Goal: Find specific page/section: Find specific page/section

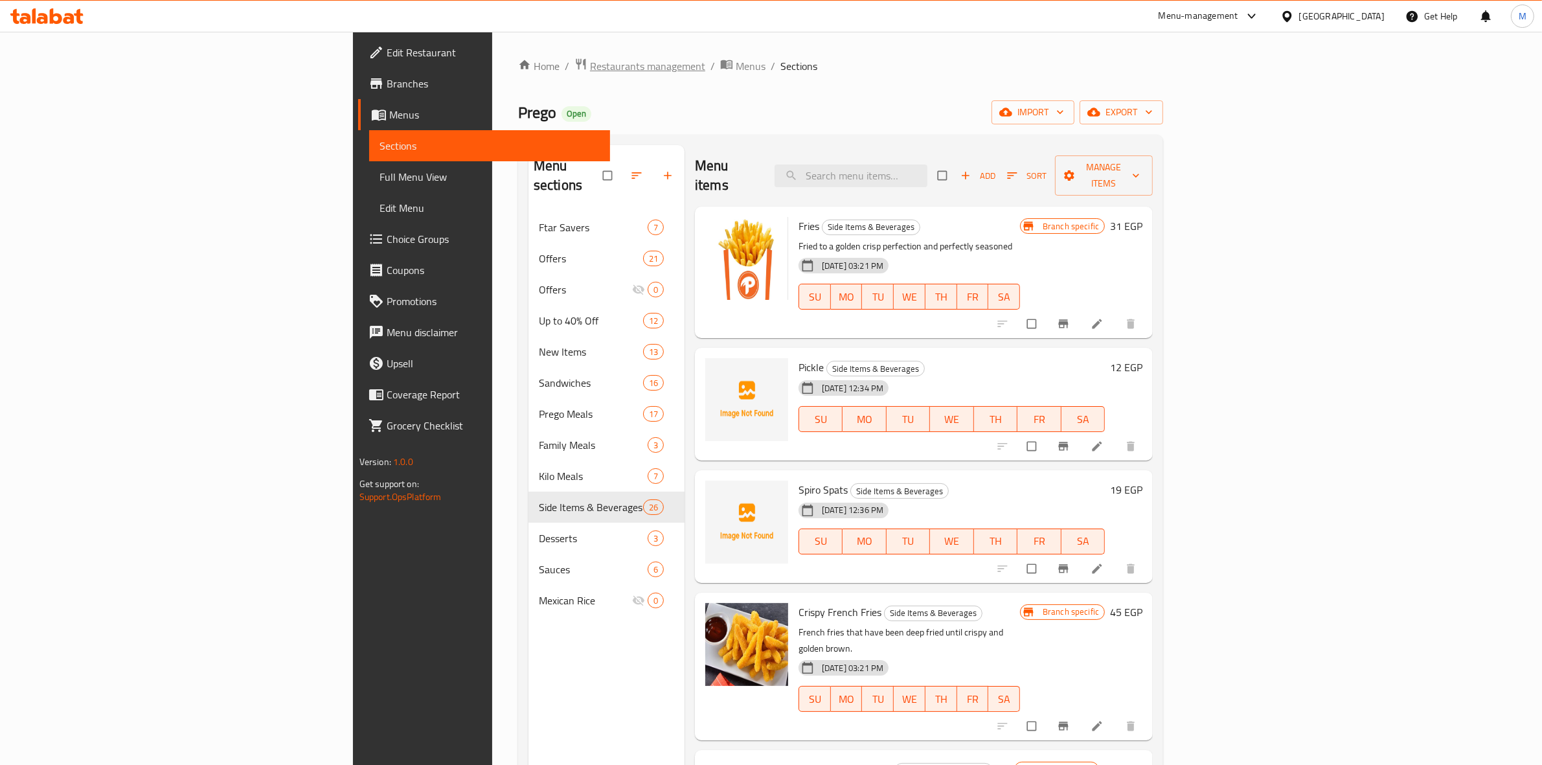
click at [590, 65] on span "Restaurants management" at bounding box center [647, 66] width 115 height 16
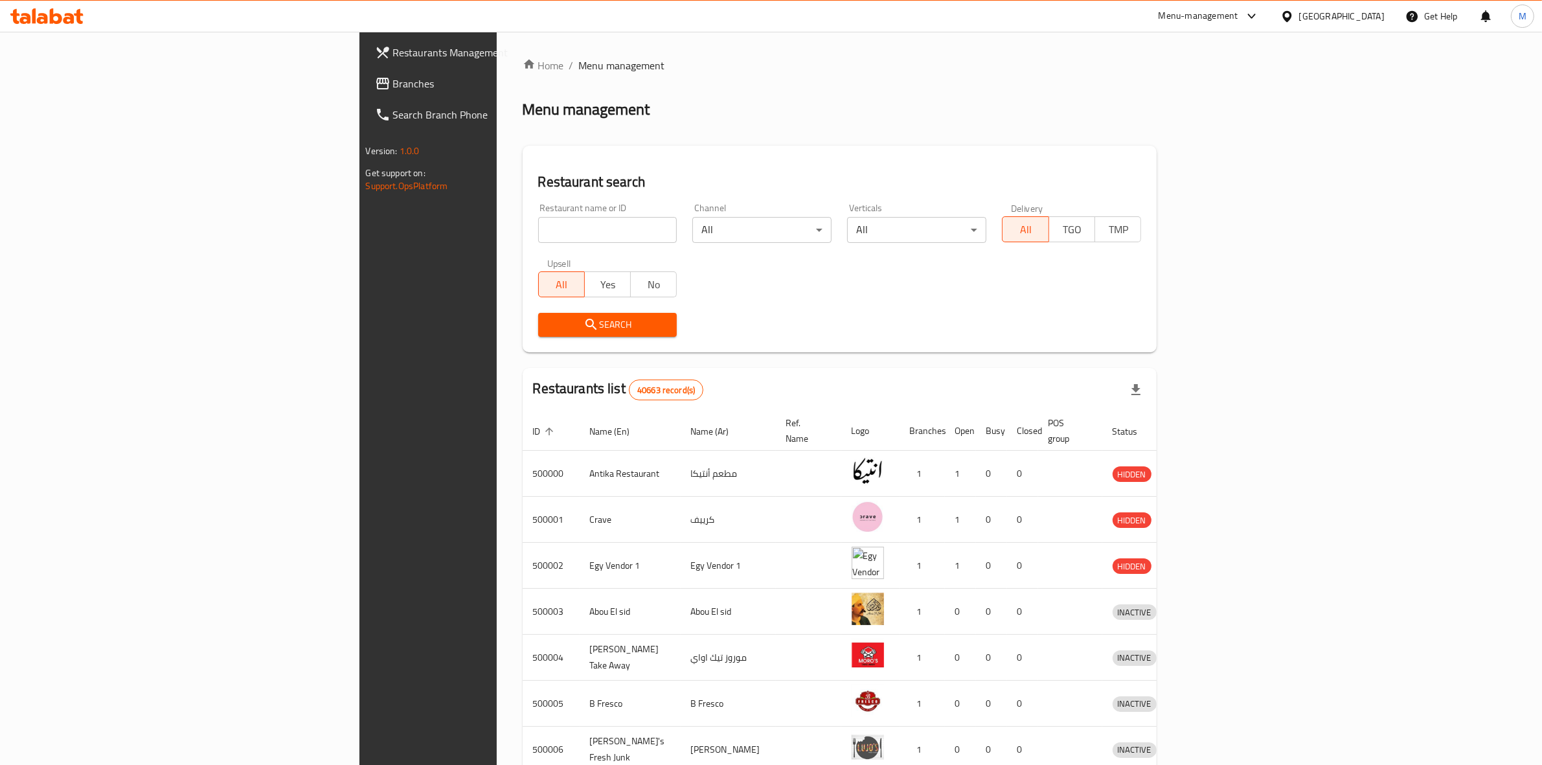
paste input "671328"
click at [538, 223] on input "671328" at bounding box center [607, 230] width 139 height 26
click button "Search" at bounding box center [607, 325] width 139 height 24
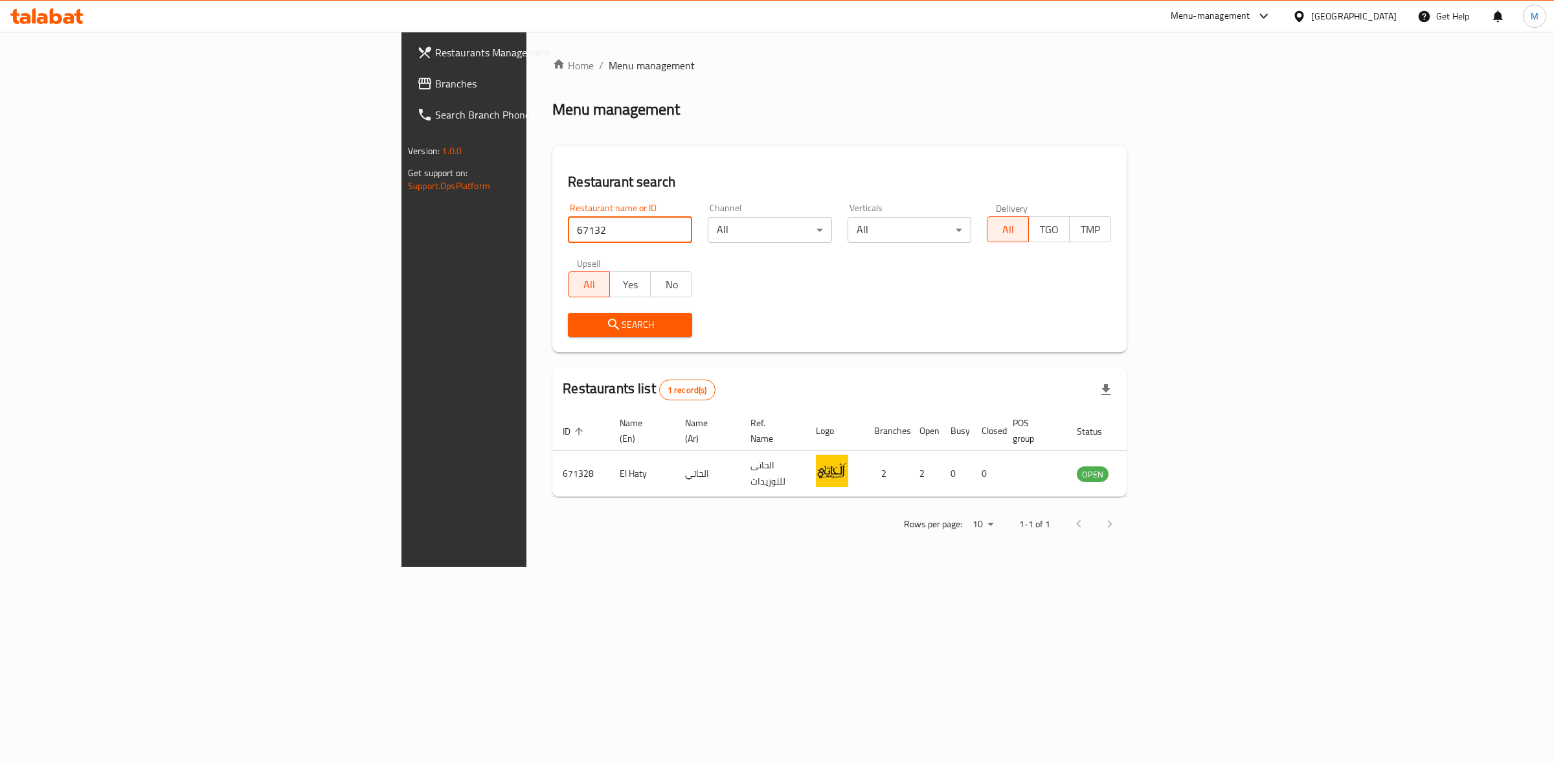
click at [568, 227] on input "67132" at bounding box center [630, 230] width 124 height 26
type input "6"
paste input "667288"
click button "Search" at bounding box center [630, 325] width 124 height 24
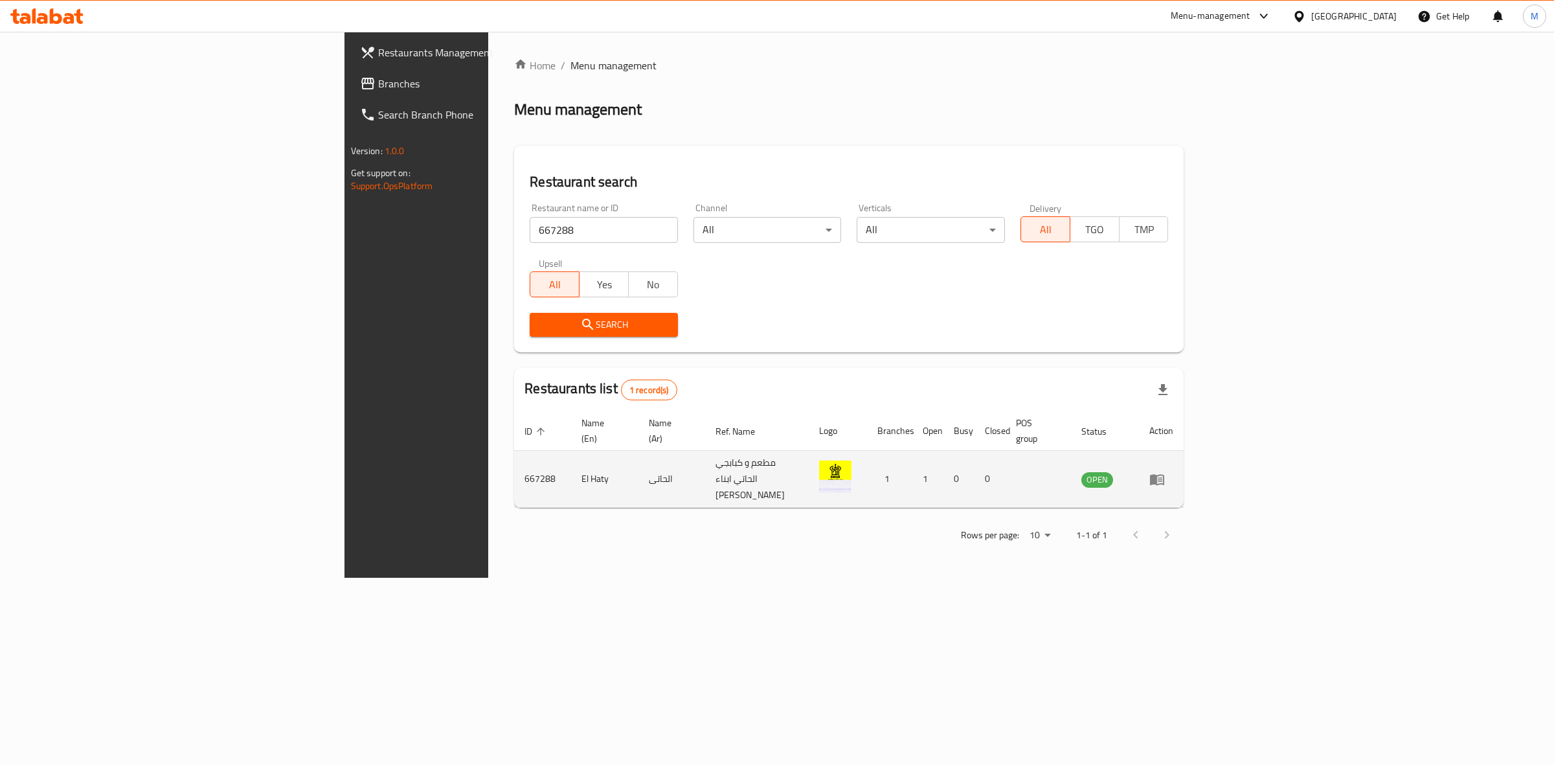
click at [514, 462] on td "667288" at bounding box center [542, 479] width 57 height 57
copy td "667288"
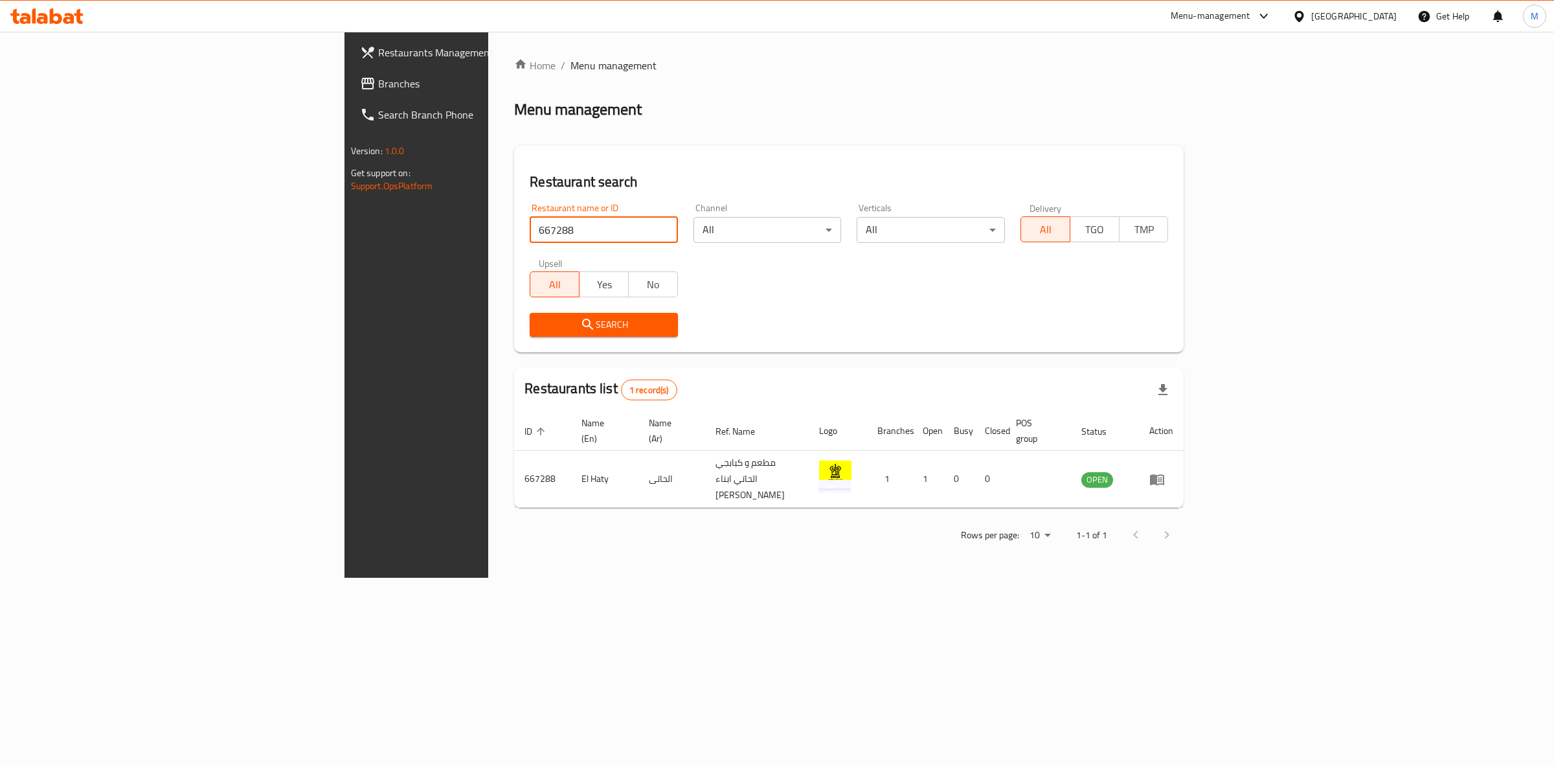
click at [530, 227] on input "667288" at bounding box center [604, 230] width 148 height 26
paste input "9"
click button "Search" at bounding box center [604, 325] width 148 height 24
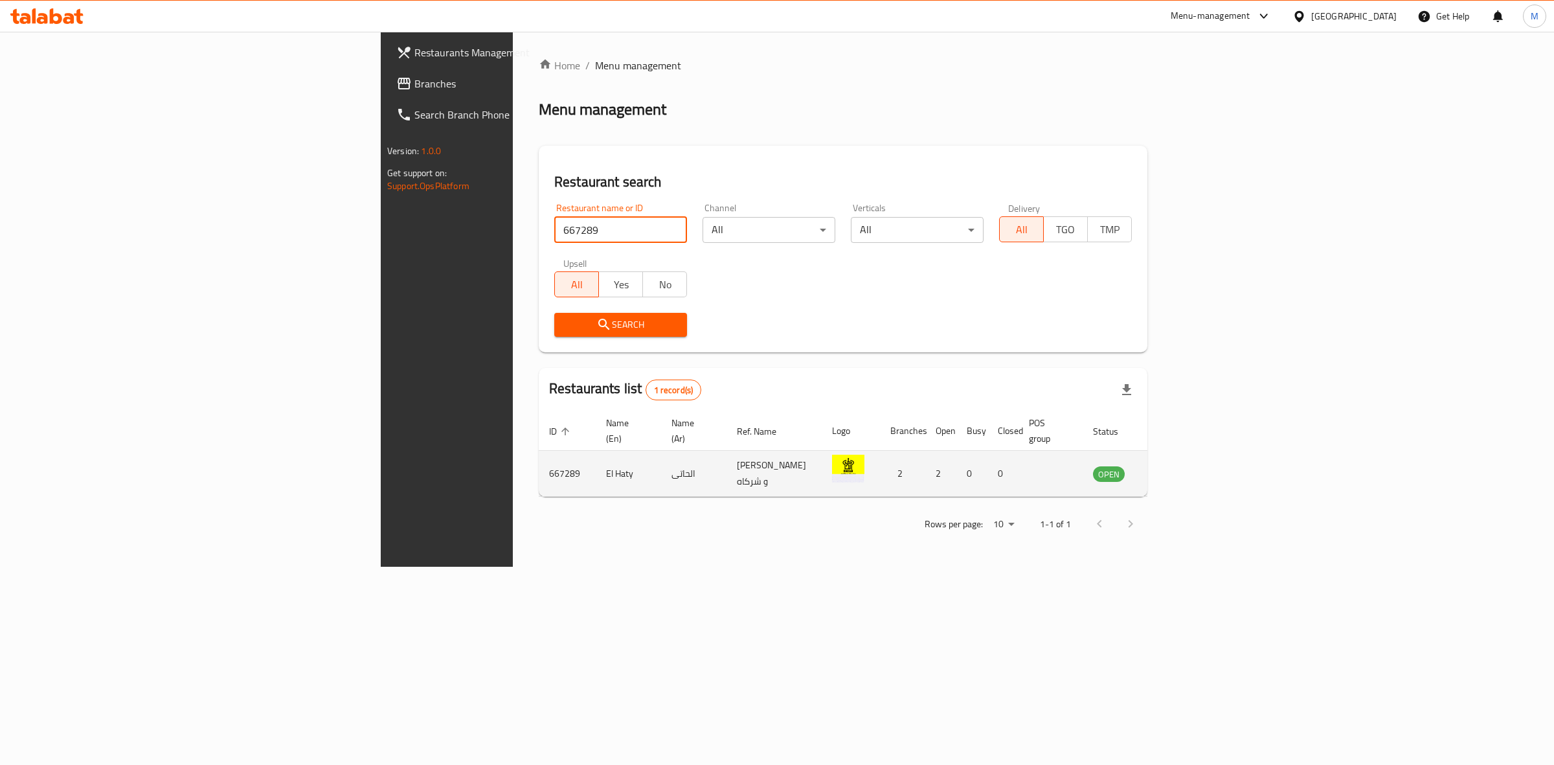
click at [539, 458] on td "667289" at bounding box center [567, 474] width 57 height 46
copy td "667289"
click at [554, 235] on input "66728" at bounding box center [620, 230] width 133 height 26
type input "6"
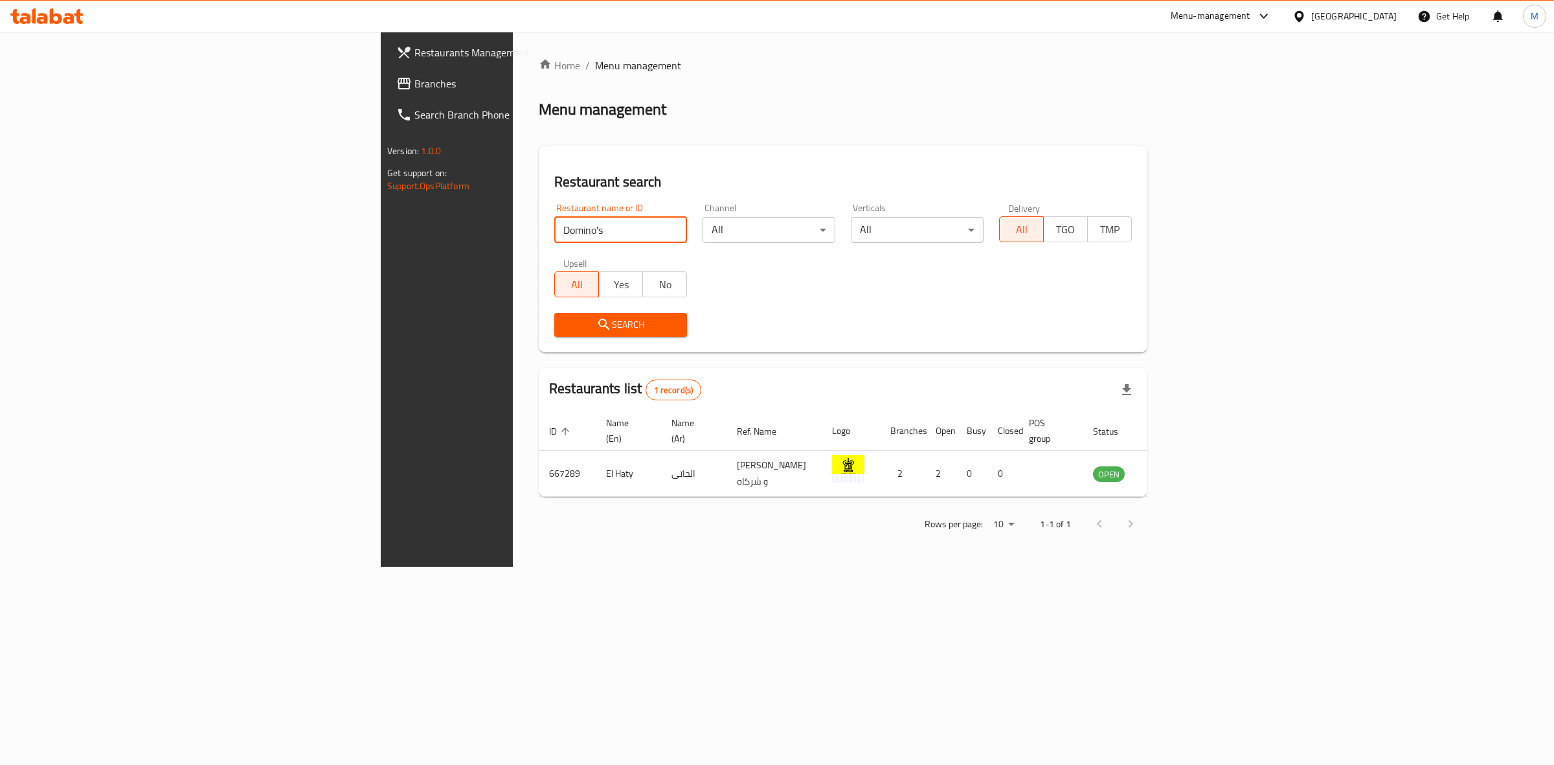
type input "Domino's"
click button "Search" at bounding box center [620, 325] width 133 height 24
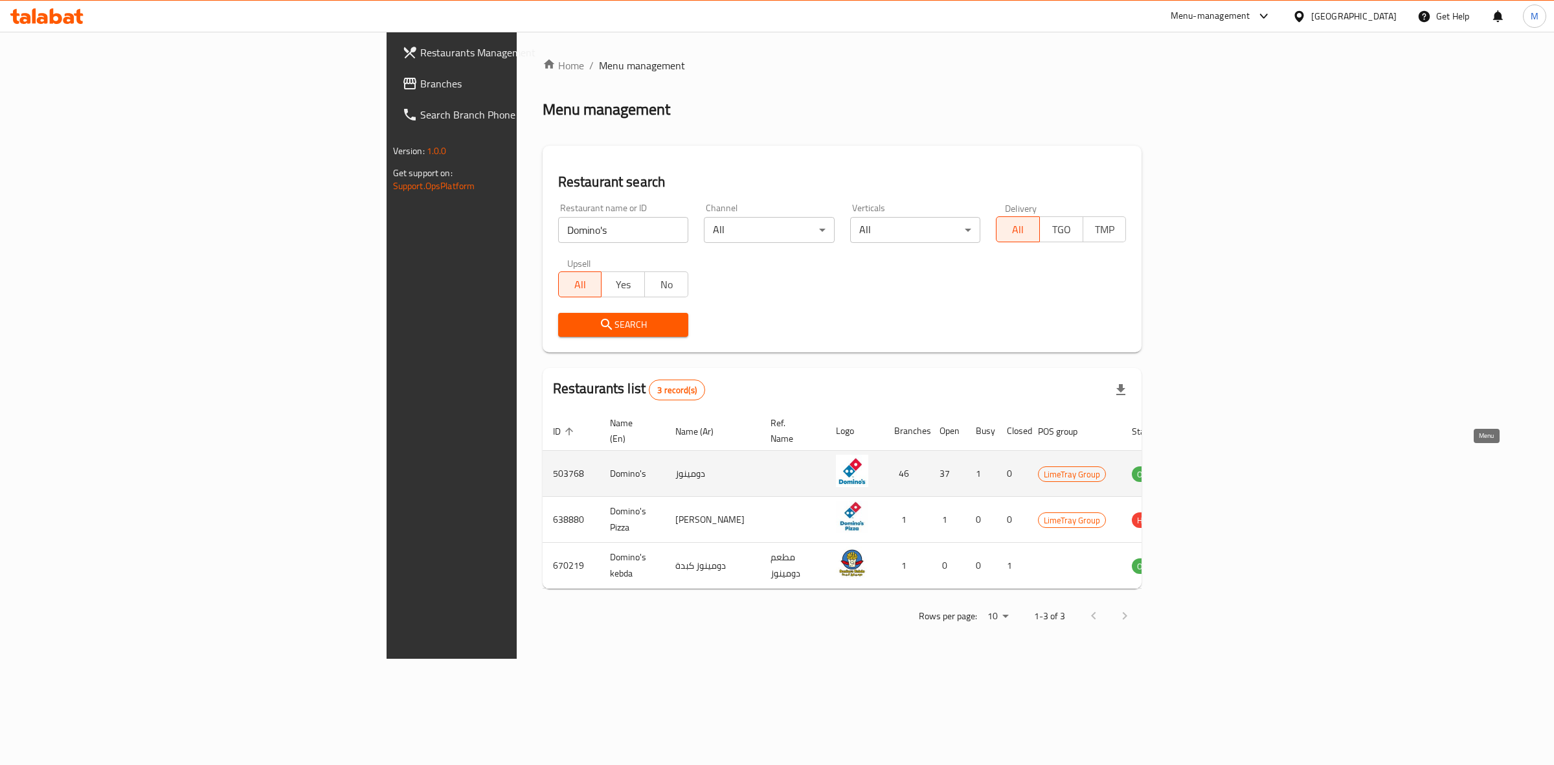
click at [1224, 466] on link "enhanced table" at bounding box center [1212, 474] width 24 height 16
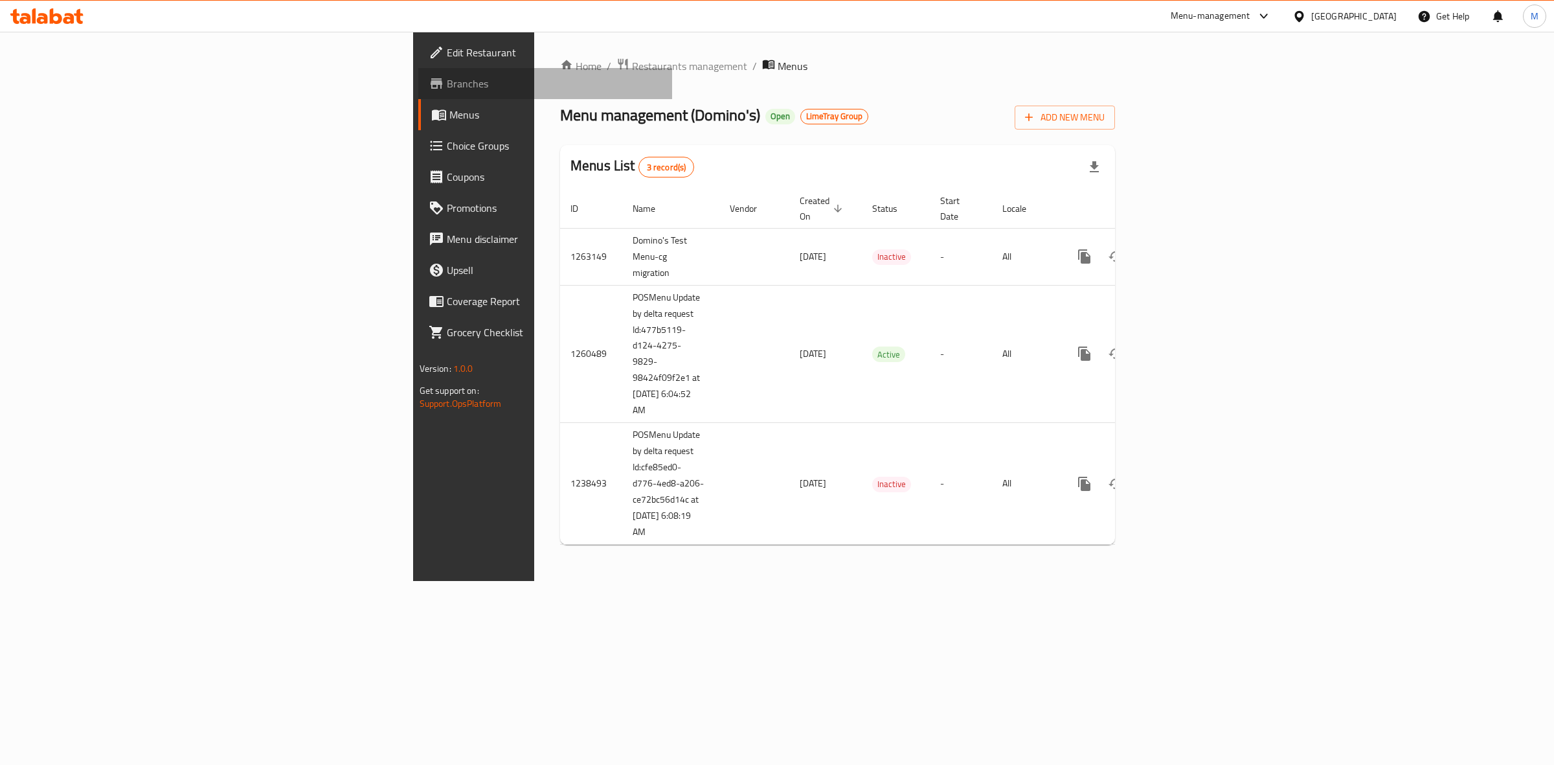
click at [447, 86] on span "Branches" at bounding box center [555, 84] width 216 height 16
